Goal: Information Seeking & Learning: Compare options

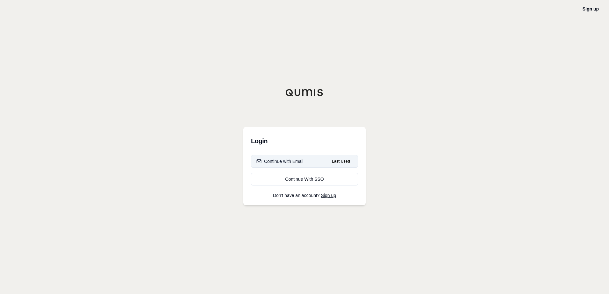
click at [316, 166] on button "Continue with Email Last Used" at bounding box center [304, 161] width 107 height 13
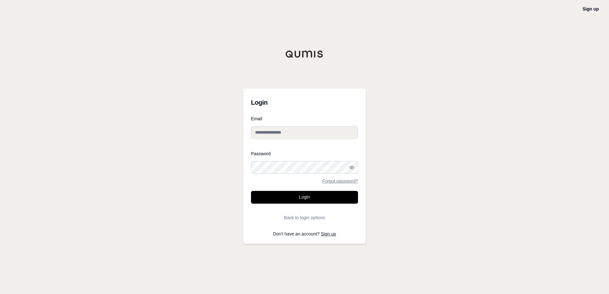
click at [301, 127] on input "Email" at bounding box center [304, 132] width 107 height 13
type input "**********"
click at [293, 197] on button "Login" at bounding box center [304, 197] width 107 height 13
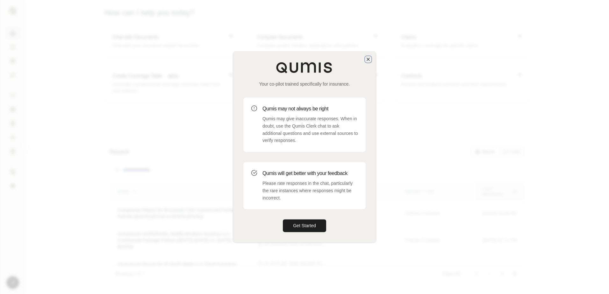
click at [369, 58] on icon "button" at bounding box center [368, 59] width 5 height 5
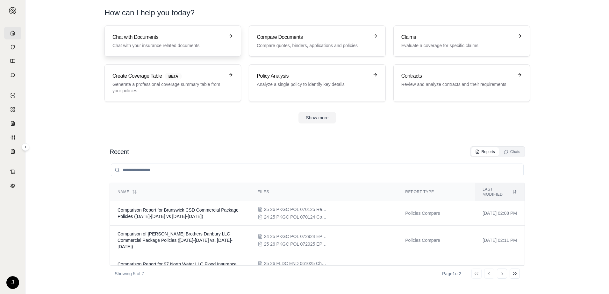
click at [197, 43] on p "Chat with your insurance related documents" at bounding box center [168, 45] width 112 height 6
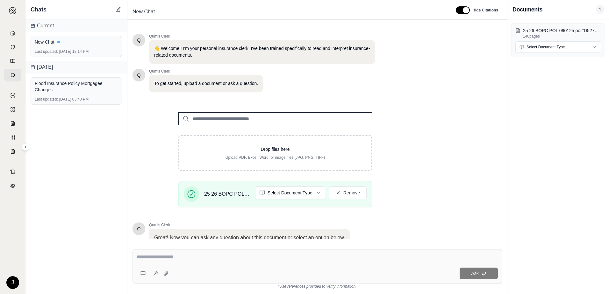
scroll to position [50, 0]
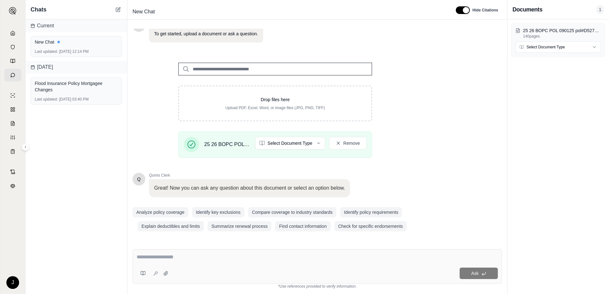
click at [196, 258] on textarea at bounding box center [317, 258] width 361 height 8
type textarea "**********"
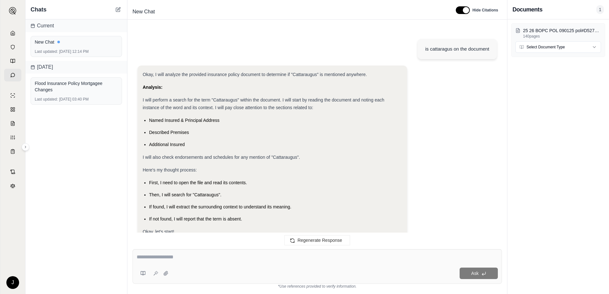
scroll to position [104, 0]
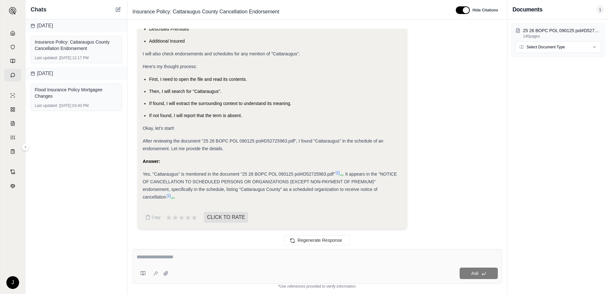
click at [233, 253] on div "Ask" at bounding box center [318, 266] width 370 height 35
paste textarea "**********"
type textarea "**********"
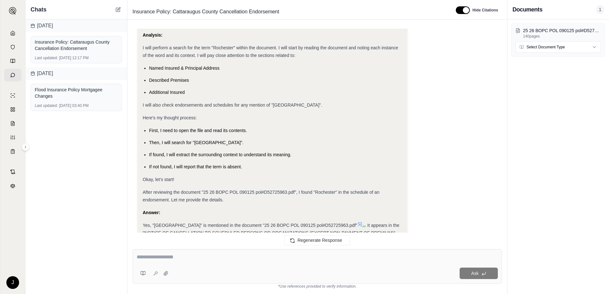
scroll to position [372, 0]
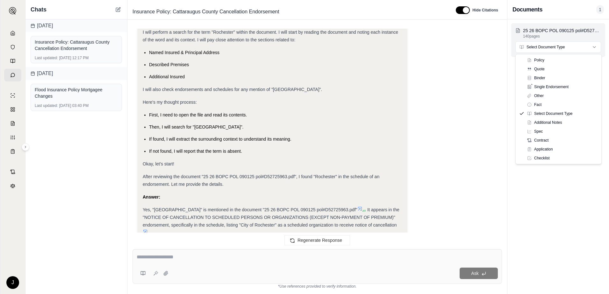
click at [575, 48] on html "J Chats [DATE] Insurance Policy: Cattaraugus County Cancellation Endorsement La…" at bounding box center [304, 147] width 609 height 294
click at [475, 86] on html "J Chats [DATE] Insurance Policy: Cattaraugus County Cancellation Endorsement La…" at bounding box center [304, 147] width 609 height 294
click at [600, 9] on span "1" at bounding box center [600, 9] width 8 height 9
click at [550, 11] on div "Documents 1" at bounding box center [558, 9] width 91 height 9
click at [524, 9] on h3 "Documents" at bounding box center [528, 9] width 30 height 9
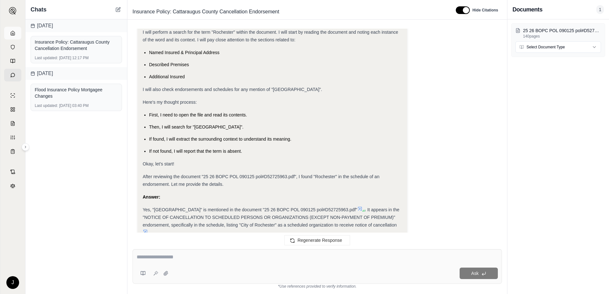
click at [15, 35] on icon at bounding box center [12, 33] width 5 height 5
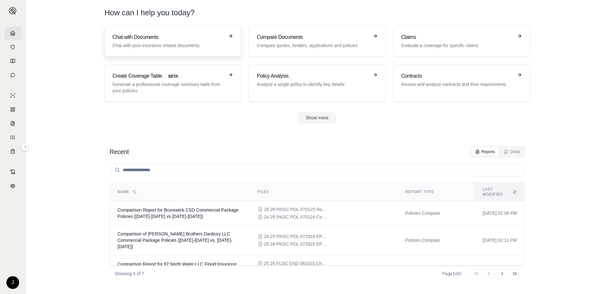
click at [194, 47] on p "Chat with your insurance related documents" at bounding box center [168, 45] width 112 height 6
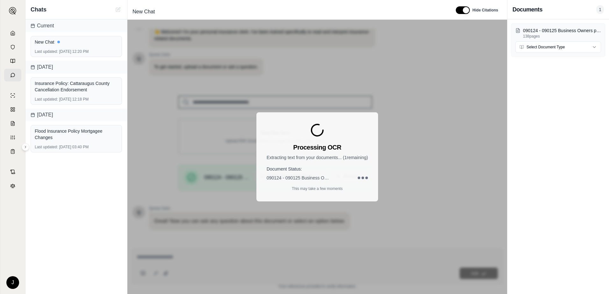
scroll to position [50, 0]
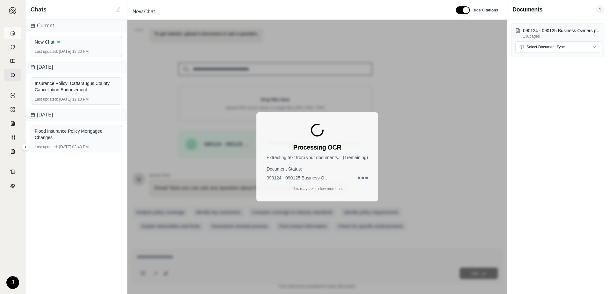
click at [11, 32] on icon at bounding box center [13, 33] width 4 height 4
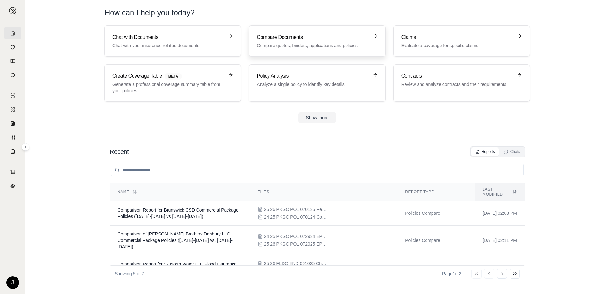
click at [272, 43] on p "Compare quotes, binders, applications and policies" at bounding box center [313, 45] width 112 height 6
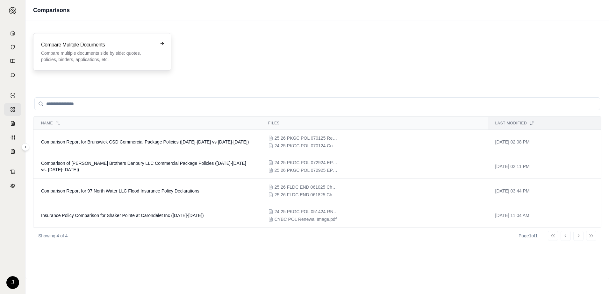
click at [118, 45] on h3 "Compare Mulitple Documents" at bounding box center [97, 45] width 113 height 8
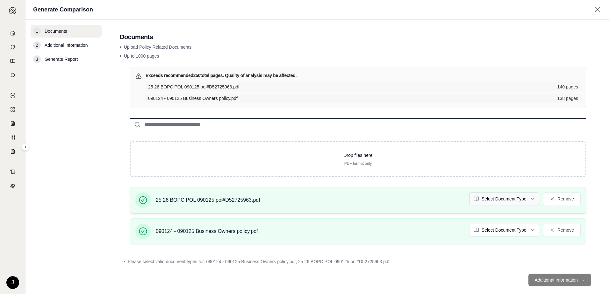
click at [526, 199] on html "J Generate Comparison 1 Documents 2 Additional Information 3 Generate Report Do…" at bounding box center [304, 147] width 609 height 294
click at [528, 228] on html "J Generate Comparison 1 Documents 2 Additional Information 3 Generate Report Do…" at bounding box center [304, 147] width 609 height 294
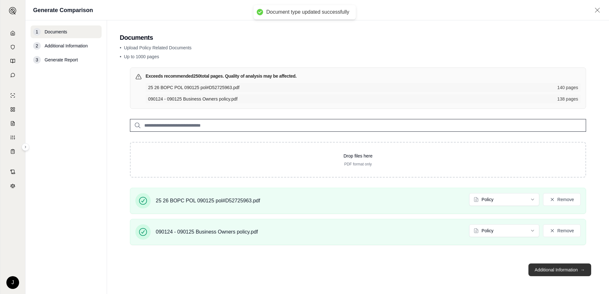
click at [568, 269] on button "Additional Information →" at bounding box center [559, 270] width 63 height 13
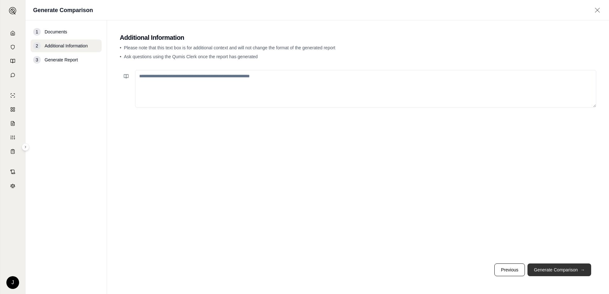
click at [568, 269] on button "Generate Comparison →" at bounding box center [560, 270] width 64 height 13
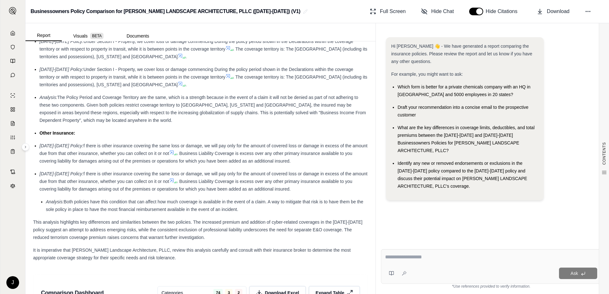
scroll to position [1750, 0]
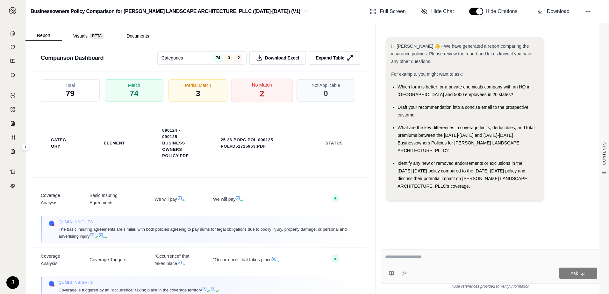
click at [240, 79] on div "No Match 2" at bounding box center [262, 91] width 62 height 24
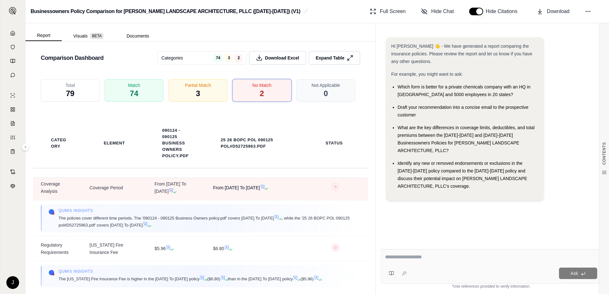
scroll to position [0, 0]
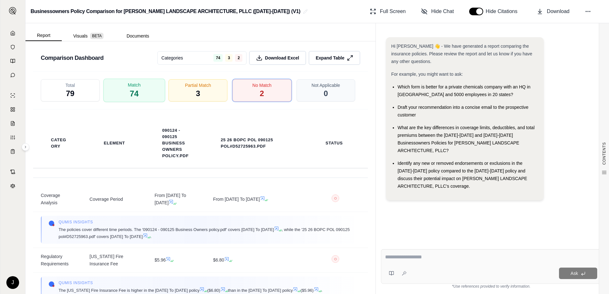
click at [141, 81] on div "Match 74" at bounding box center [134, 91] width 62 height 24
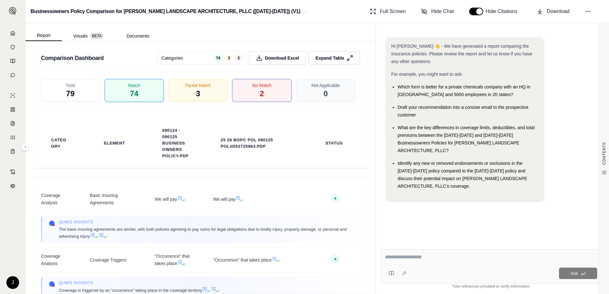
click at [448, 253] on div "Ask" at bounding box center [491, 266] width 220 height 35
type textarea "**********"
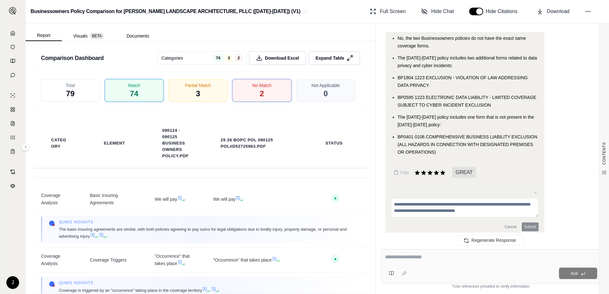
click at [480, 122] on ul "No, the two Businessowners policies do not have the exact same coverage forms. …" at bounding box center [464, 95] width 147 height 122
drag, startPoint x: 430, startPoint y: 78, endPoint x: 397, endPoint y: 69, distance: 34.3
click at [397, 69] on ul "No, the two Businessowners policies do not have the exact same coverage forms. …" at bounding box center [464, 95] width 147 height 122
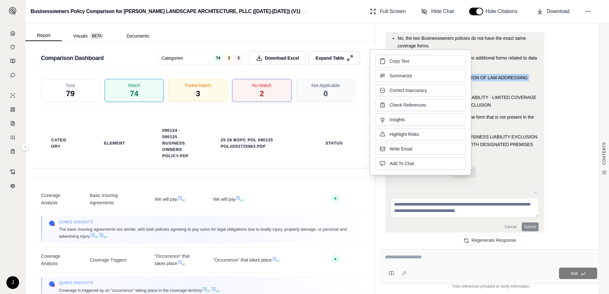
drag, startPoint x: 397, startPoint y: 69, endPoint x: 512, endPoint y: 75, distance: 115.4
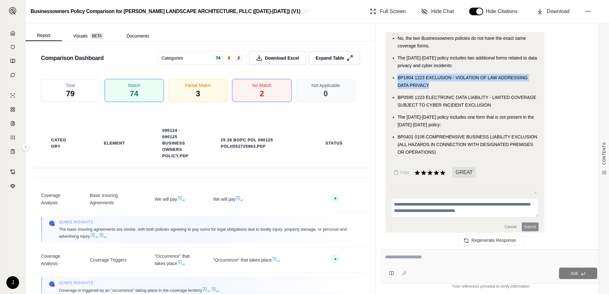
copy span "BP1804 1223 EXCLUSION - VIOLATION OF LAW ADDRESSING DATA PRIVACY"
click at [449, 96] on span "BP0595 1223 ELECTRONIC DATA LIABILITY - LIMITED COVERAGE SUBJECT TO CYBER INCID…" at bounding box center [467, 101] width 139 height 13
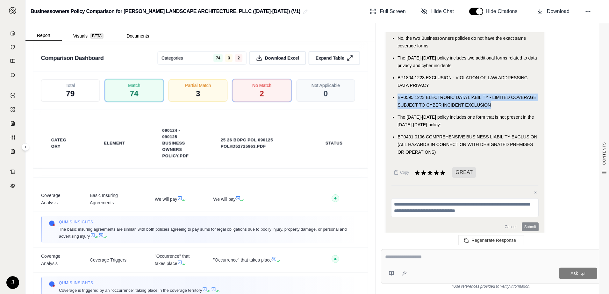
drag, startPoint x: 490, startPoint y: 97, endPoint x: 397, endPoint y: 90, distance: 93.3
click at [397, 90] on ul "No, the two Businessowners policies do not have the exact same coverage forms. …" at bounding box center [464, 95] width 147 height 122
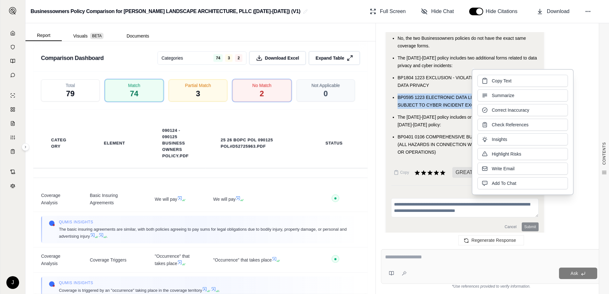
drag, startPoint x: 499, startPoint y: 89, endPoint x: 487, endPoint y: 78, distance: 16.0
click at [487, 78] on icon at bounding box center [485, 81] width 6 height 6
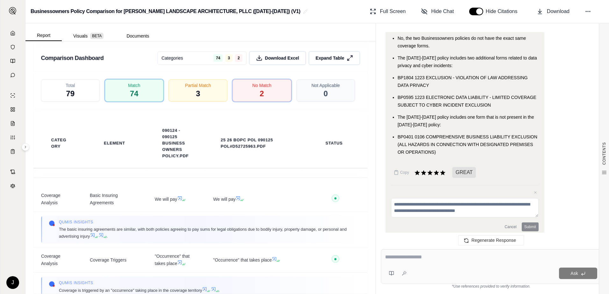
click at [444, 119] on li "The [DATE]-[DATE] policy includes one form that is not present in the [DATE]-[D…" at bounding box center [468, 120] width 141 height 15
drag, startPoint x: 539, startPoint y: 130, endPoint x: 397, endPoint y: 128, distance: 142.1
click at [397, 128] on ul "No, the two Businessowners policies do not have the exact same coverage forms. …" at bounding box center [464, 95] width 147 height 122
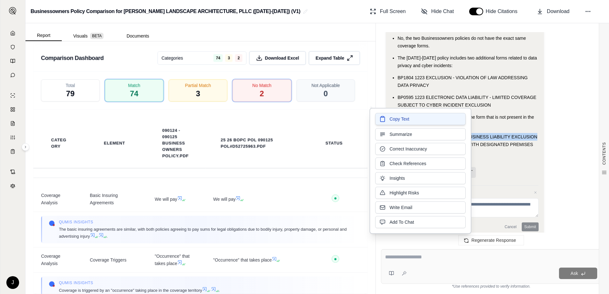
drag, startPoint x: 397, startPoint y: 128, endPoint x: 438, endPoint y: 116, distance: 42.7
click at [438, 116] on button "Copy Text" at bounding box center [420, 119] width 90 height 12
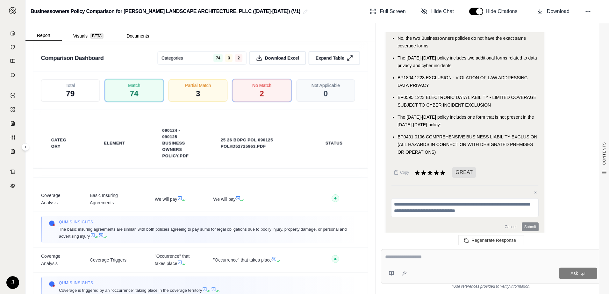
click at [483, 255] on textarea at bounding box center [491, 258] width 212 height 8
paste textarea "**********"
click at [481, 258] on textarea "**********" at bounding box center [491, 258] width 212 height 8
type textarea "**********"
click at [586, 274] on button "Ask" at bounding box center [578, 273] width 38 height 11
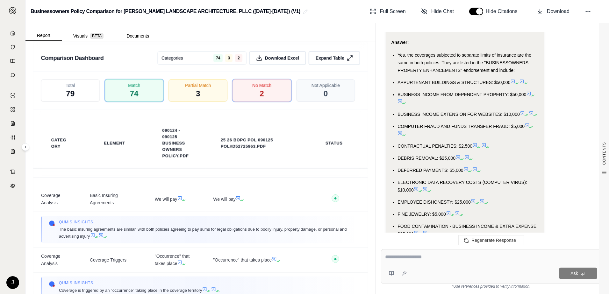
scroll to position [3159, 0]
